Goal: Task Accomplishment & Management: Use online tool/utility

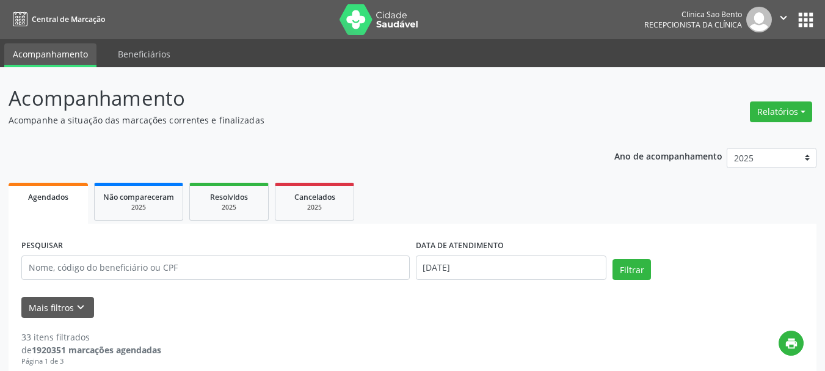
drag, startPoint x: 591, startPoint y: 343, endPoint x: 695, endPoint y: 236, distance: 149.0
click at [593, 341] on div "print" at bounding box center [482, 348] width 643 height 36
click at [778, 13] on icon "" at bounding box center [783, 17] width 13 height 13
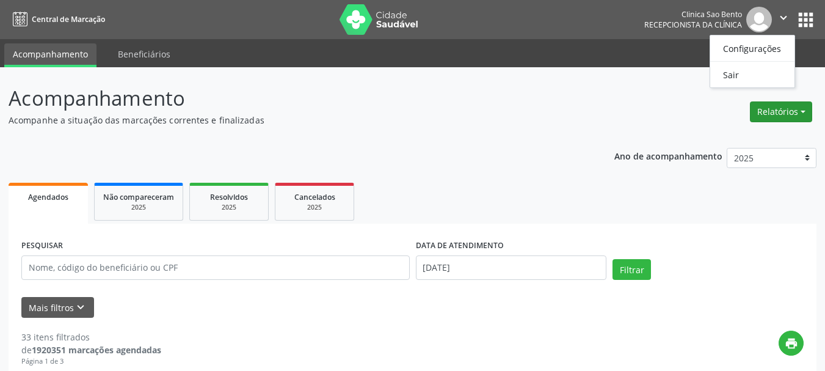
click at [783, 105] on button "Relatórios" at bounding box center [781, 111] width 62 height 21
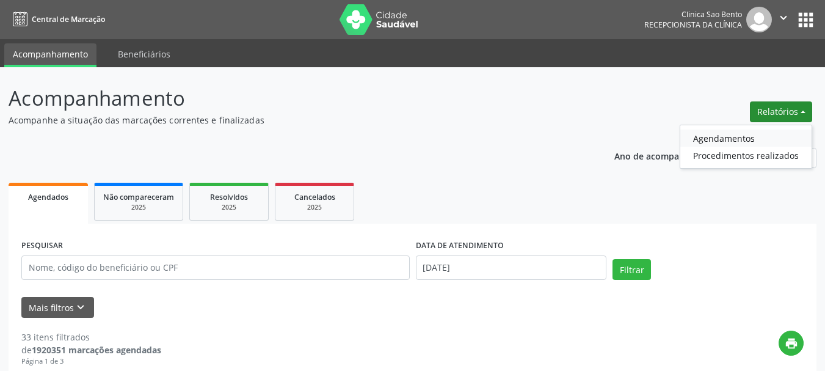
click at [724, 139] on link "Agendamentos" at bounding box center [745, 138] width 131 height 17
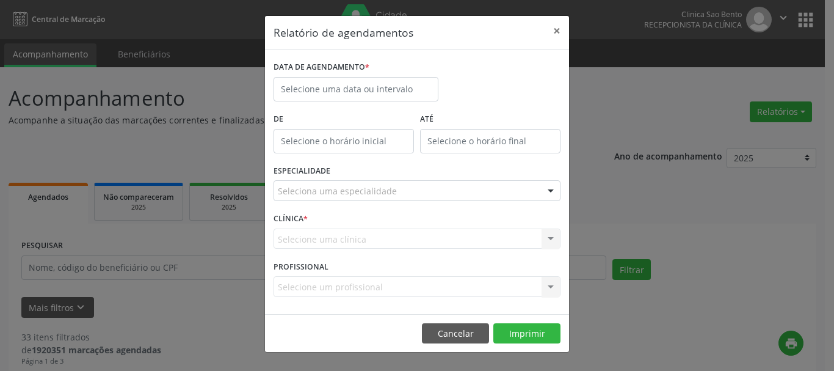
drag, startPoint x: 691, startPoint y: 314, endPoint x: 684, endPoint y: 311, distance: 7.9
click at [692, 314] on div "Relatório de agendamentos × DATA DE AGENDAMENTO * De ATÉ ESPECIALIDADE Selecion…" at bounding box center [417, 185] width 834 height 371
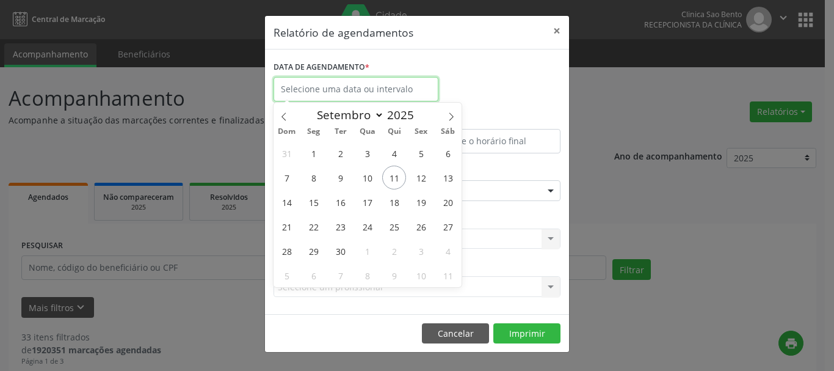
click at [365, 83] on input "text" at bounding box center [356, 89] width 165 height 24
click at [422, 176] on span "12" at bounding box center [421, 178] width 24 height 24
type input "[DATE]"
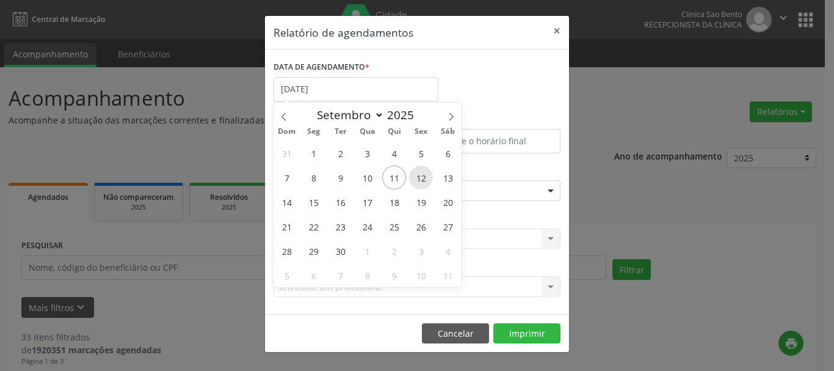
select select "8"
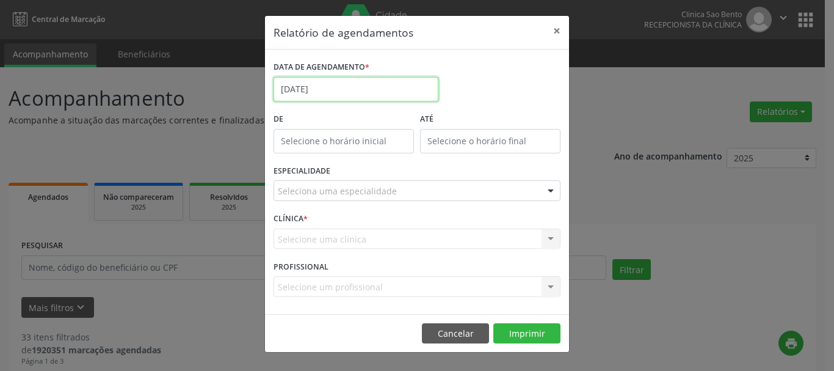
click at [365, 90] on input "[DATE]" at bounding box center [356, 89] width 165 height 24
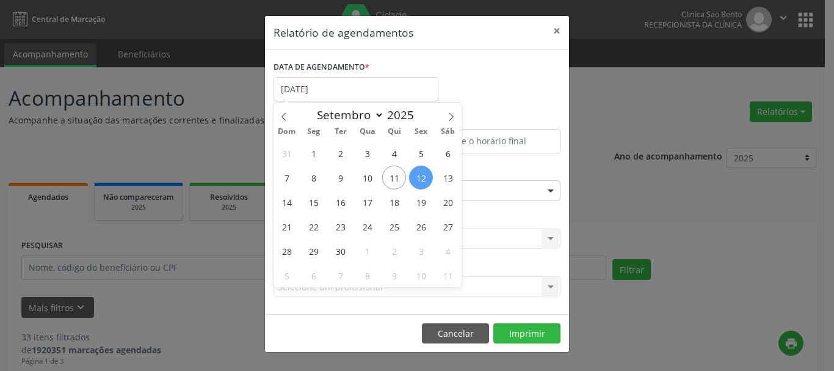
click at [651, 155] on div "Relatório de agendamentos × DATA DE AGENDAMENTO * [DATE] De ATÉ ESPECIALIDADE S…" at bounding box center [417, 185] width 834 height 371
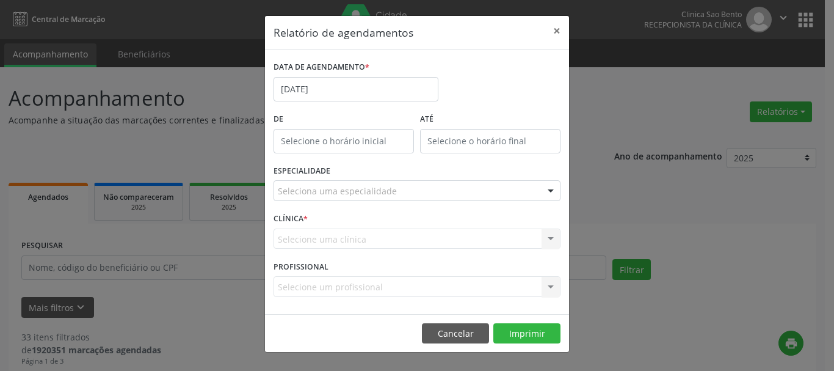
click at [457, 186] on div "Seleciona uma especialidade" at bounding box center [417, 190] width 287 height 21
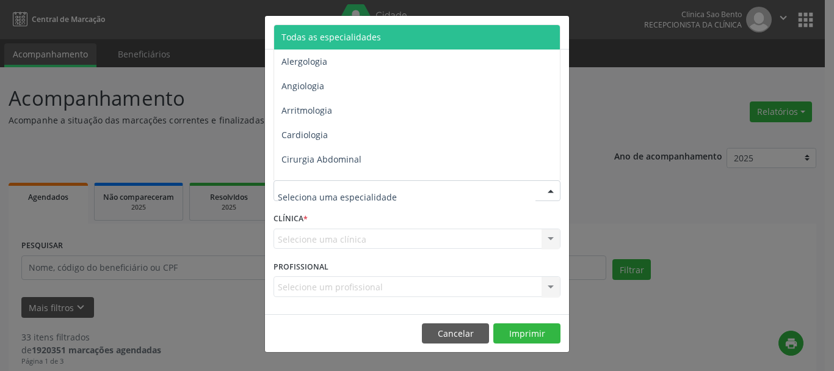
click at [409, 33] on span "Todas as especialidades" at bounding box center [418, 37] width 288 height 24
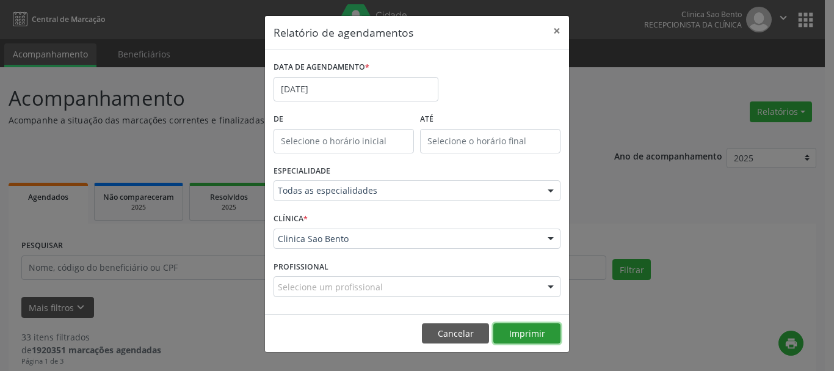
click at [538, 333] on button "Imprimir" at bounding box center [527, 333] width 67 height 21
